Goal: Information Seeking & Learning: Learn about a topic

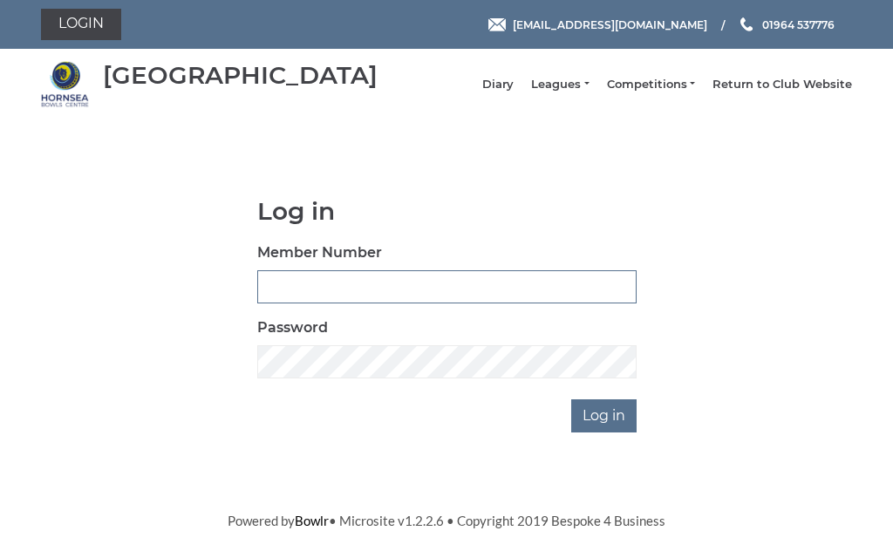
click at [353, 285] on input "Member Number" at bounding box center [446, 286] width 379 height 33
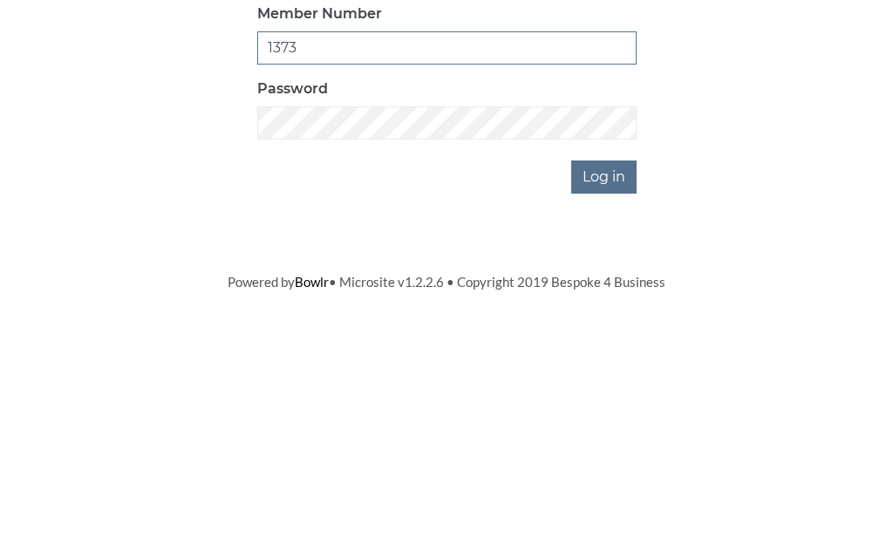
type input "1373"
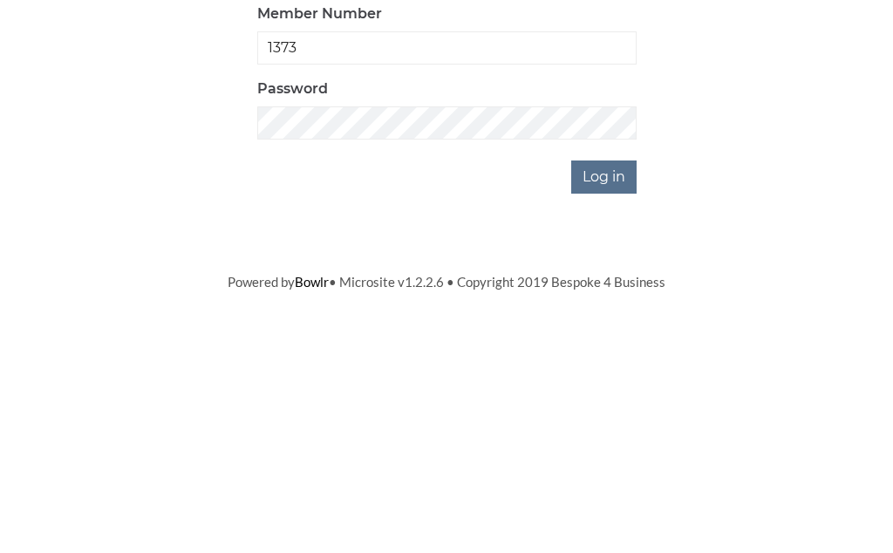
click at [618, 399] on input "Log in" at bounding box center [603, 415] width 65 height 33
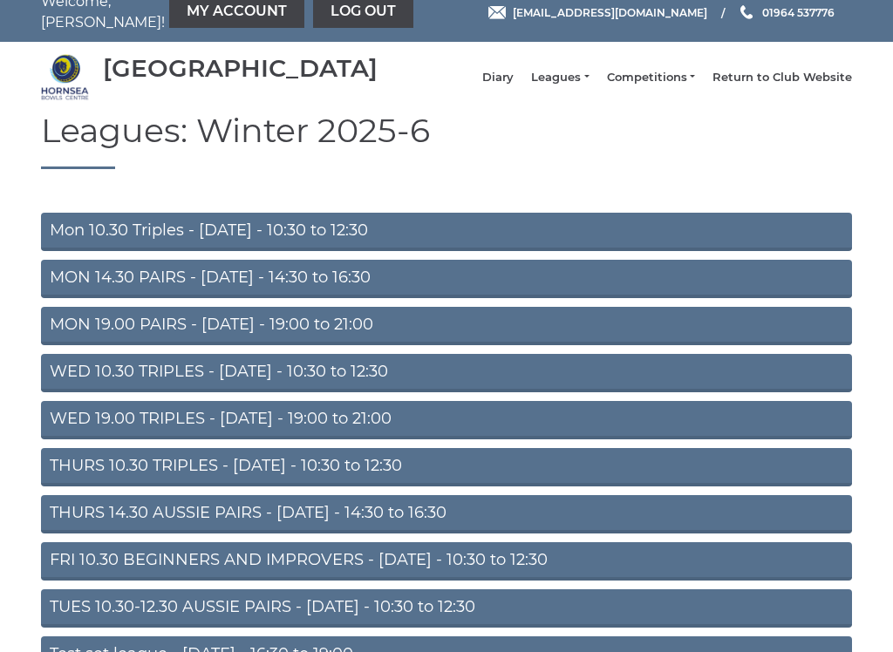
scroll to position [17, 0]
click at [274, 529] on link "THURS 14.30 AUSSIE PAIRS - Thursday - 14:30 to 16:30" at bounding box center [446, 514] width 811 height 38
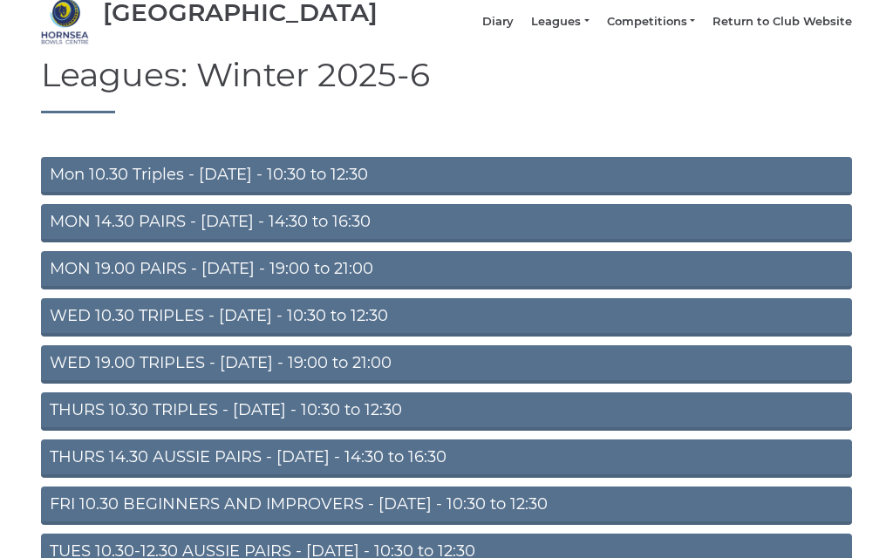
scroll to position [73, 0]
click at [203, 186] on link "Mon 10.30 Triples - [DATE] - 10:30 to 12:30" at bounding box center [446, 176] width 811 height 38
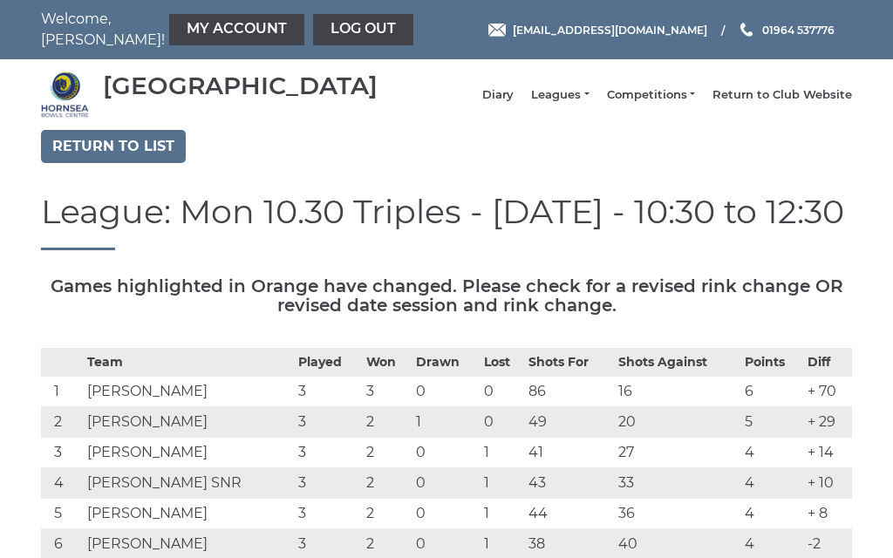
click at [319, 40] on link "Log out" at bounding box center [363, 29] width 100 height 31
